Goal: Contribute content: Add original content to the website for others to see

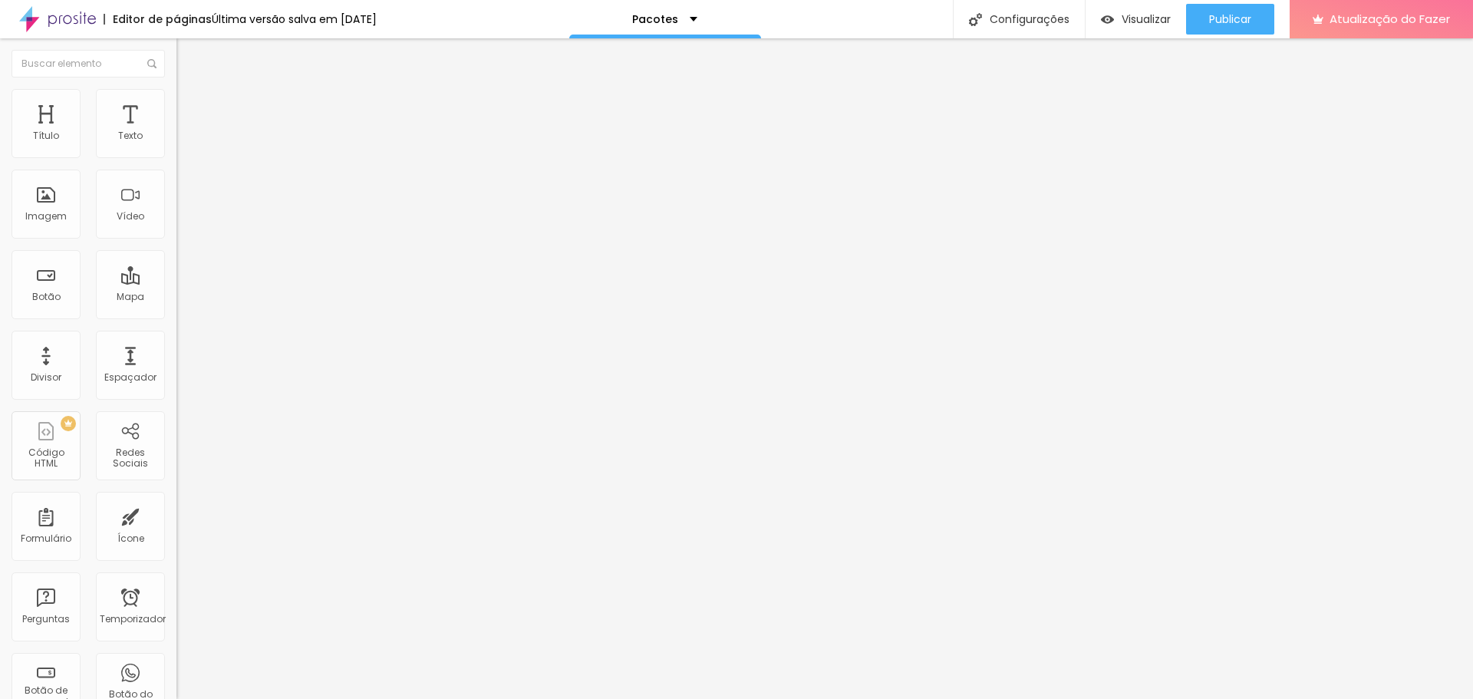
click at [186, 132] on font "Trocar imagem" at bounding box center [223, 125] width 74 height 13
click at [176, 132] on span "Trocar imagem" at bounding box center [218, 125] width 84 height 13
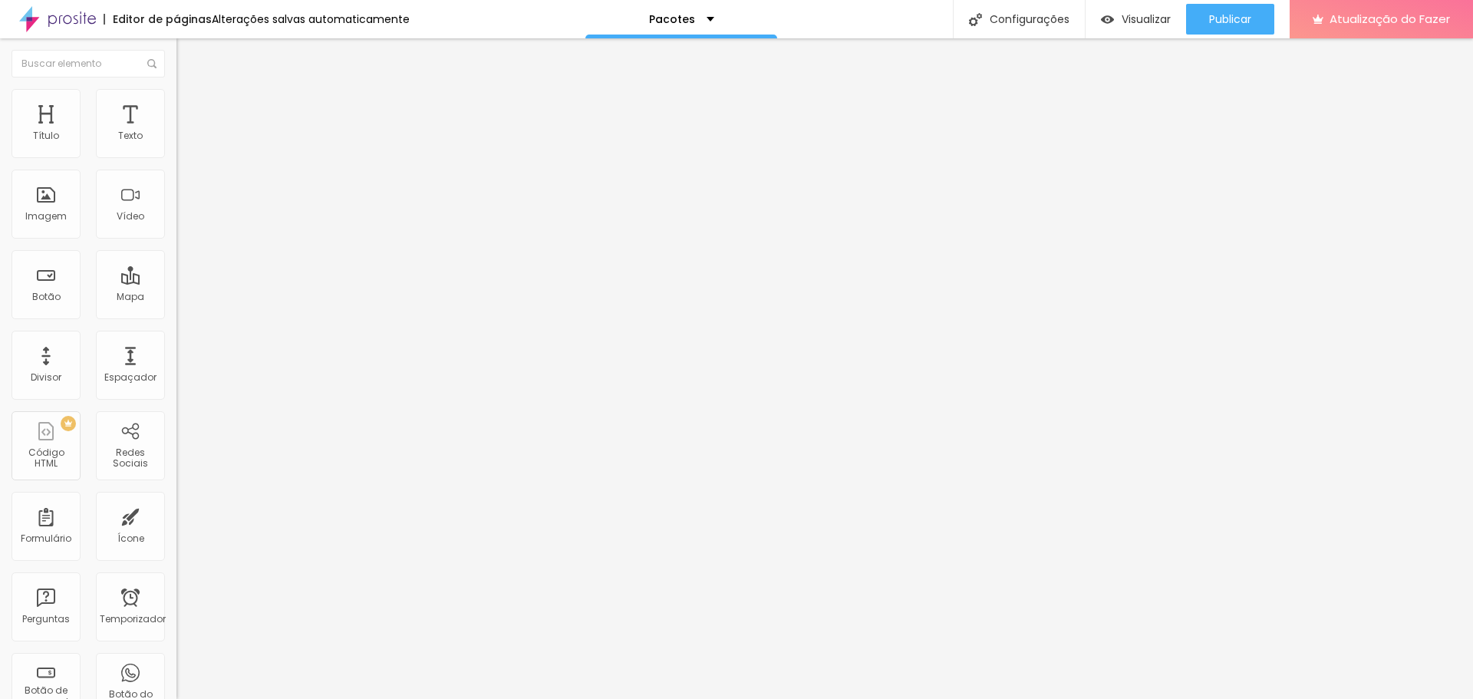
click at [1239, 21] on font "Publicar" at bounding box center [1230, 19] width 42 height 15
